Goal: Transaction & Acquisition: Purchase product/service

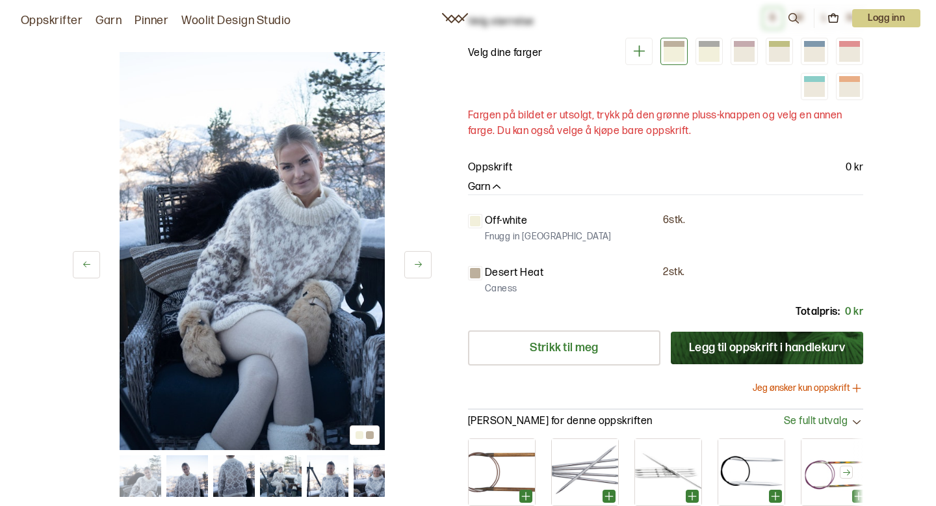
scroll to position [158, 0]
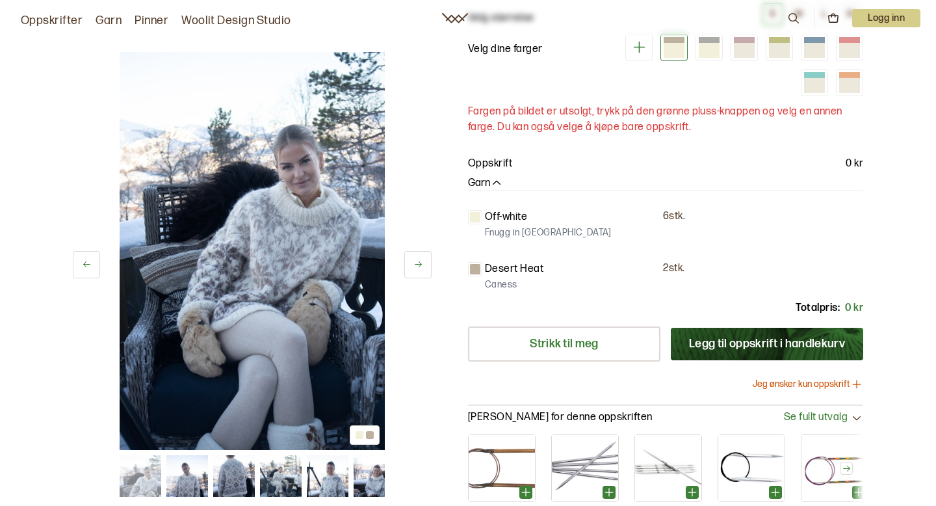
click at [789, 386] on button "Jeg ønsker kun oppskrift" at bounding box center [808, 384] width 111 height 13
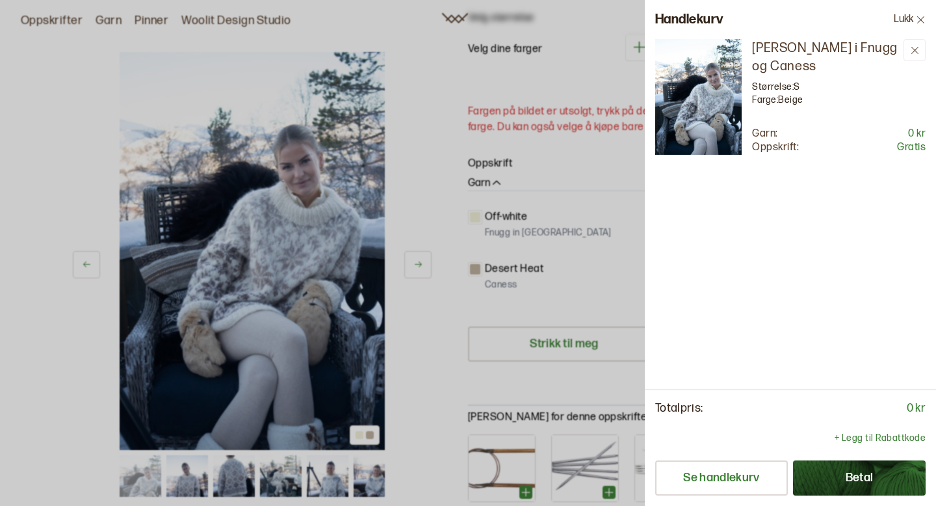
click at [856, 479] on button "Betal" at bounding box center [859, 477] width 133 height 35
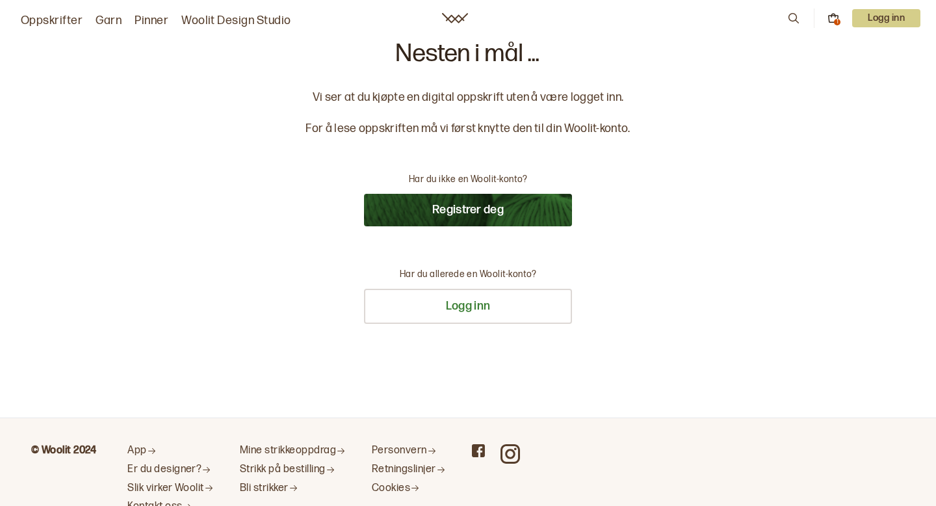
click at [511, 203] on button "Registrer deg" at bounding box center [468, 210] width 208 height 33
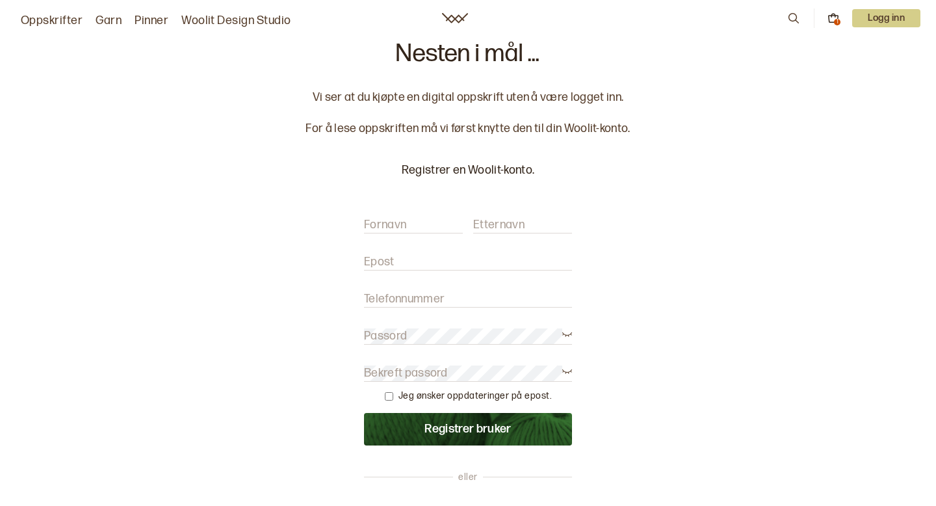
click at [421, 219] on input "Fornavn" at bounding box center [413, 225] width 99 height 16
type input "Mathea"
type input "Kleven-Raundalen"
type input "29maklra@gmail.com"
type input "90822151"
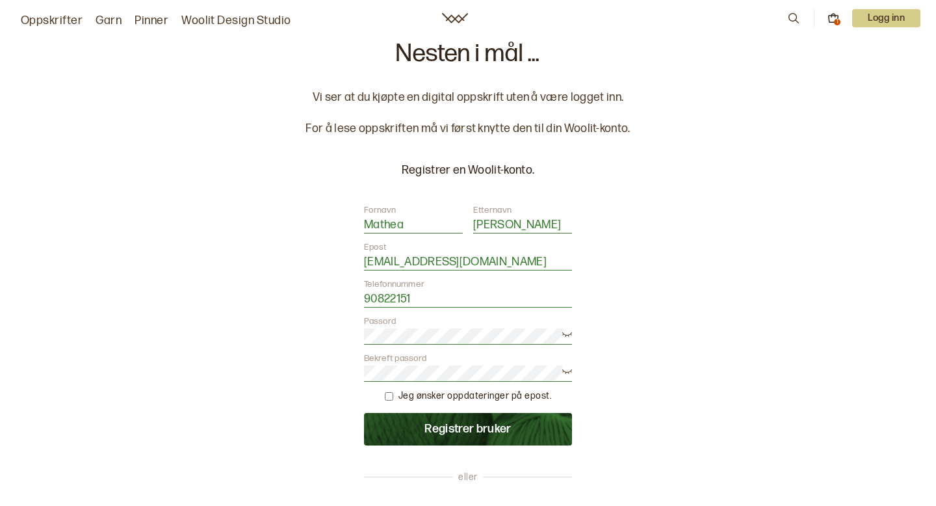
click at [438, 431] on button "Registrer bruker" at bounding box center [468, 429] width 208 height 33
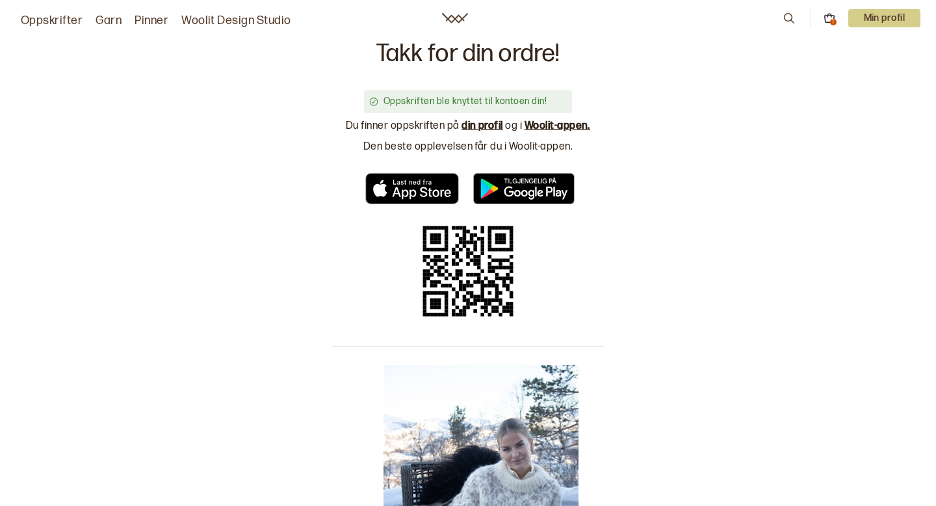
click at [490, 126] on link "din profil" at bounding box center [483, 126] width 42 height 12
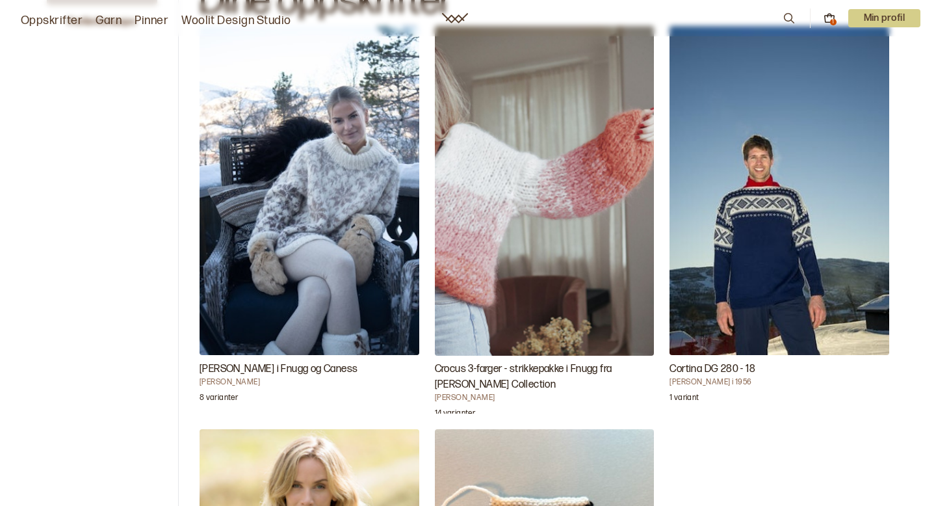
scroll to position [57, 0]
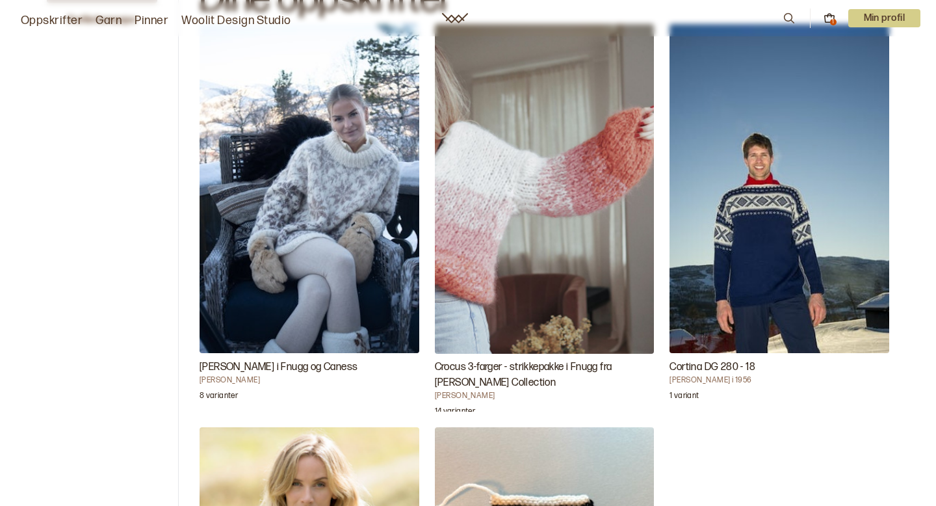
click at [270, 365] on h3 "[PERSON_NAME] i Fnugg og Caness" at bounding box center [310, 368] width 220 height 16
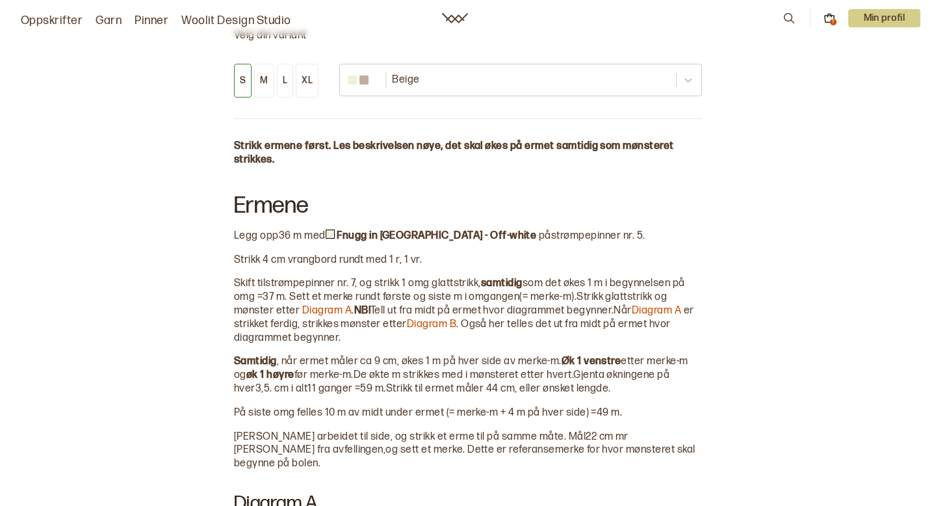
scroll to position [785, 0]
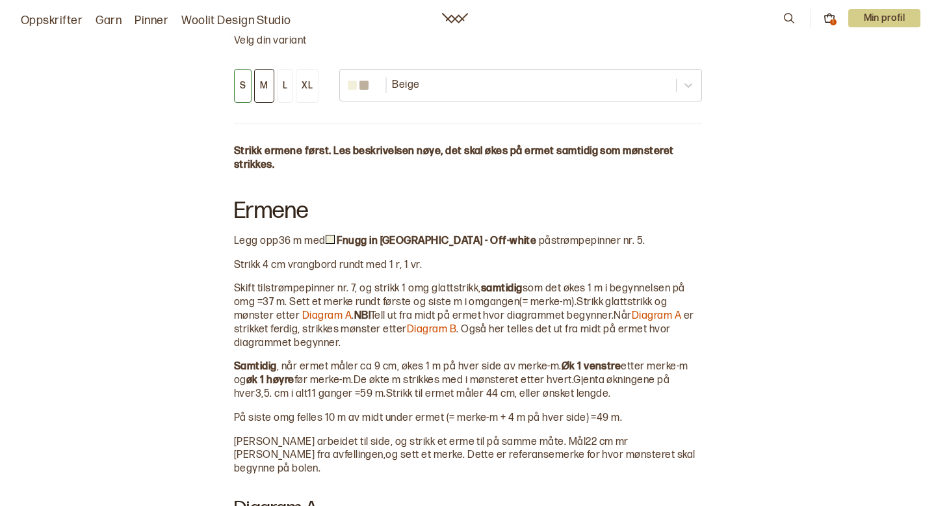
click at [265, 83] on div "M" at bounding box center [264, 86] width 8 height 12
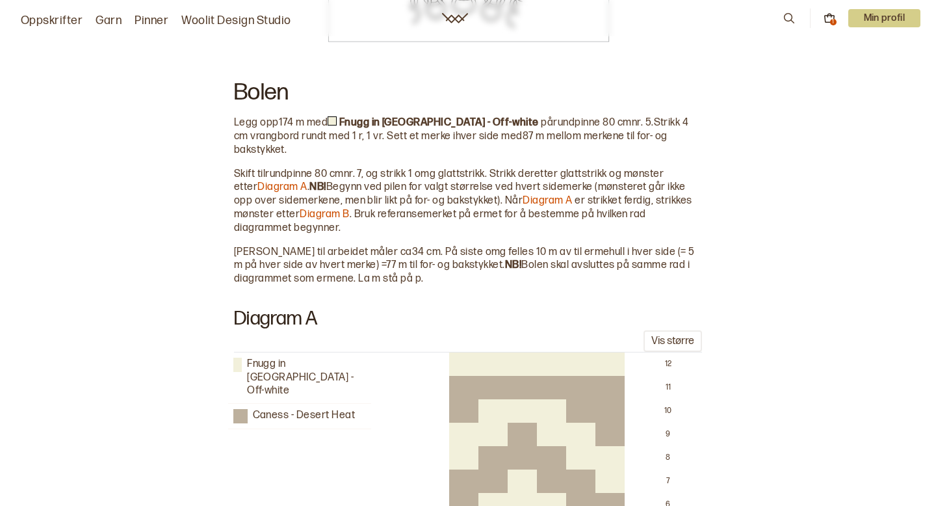
scroll to position [2433, 0]
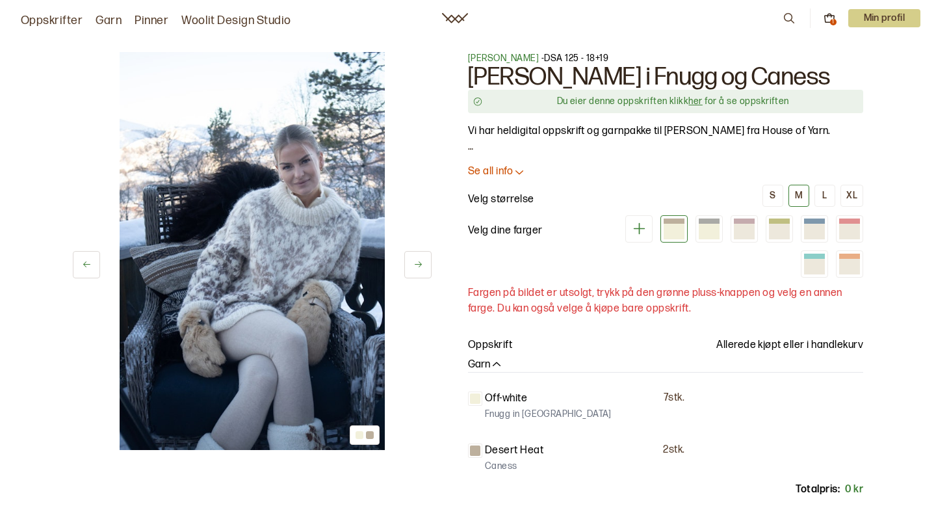
scroll to position [2433, 0]
